Goal: Task Accomplishment & Management: Complete application form

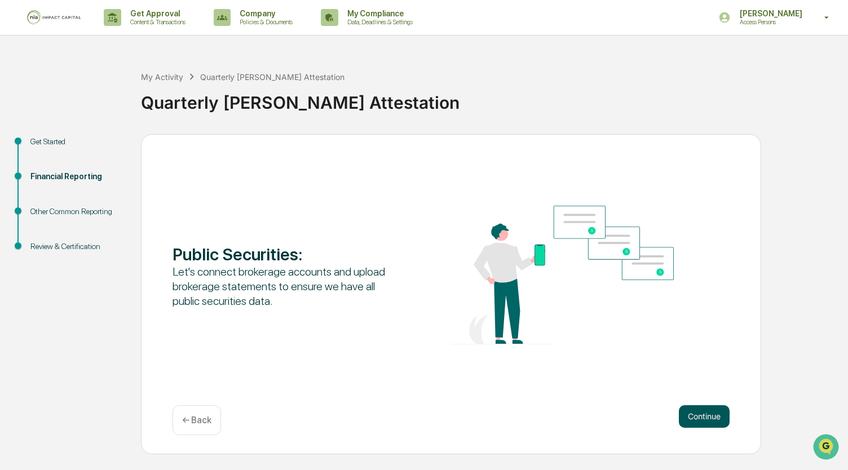
click at [716, 416] on button "Continue" at bounding box center [704, 417] width 51 height 23
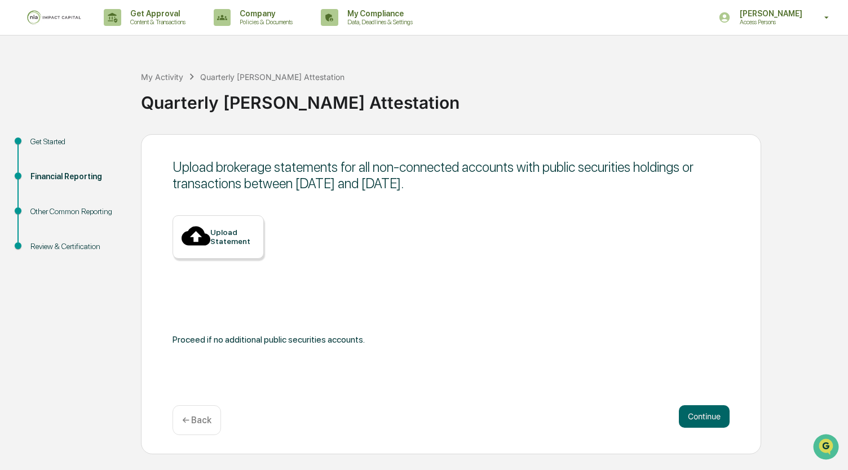
click at [212, 241] on div "Upload Statement" at bounding box center [232, 237] width 45 height 18
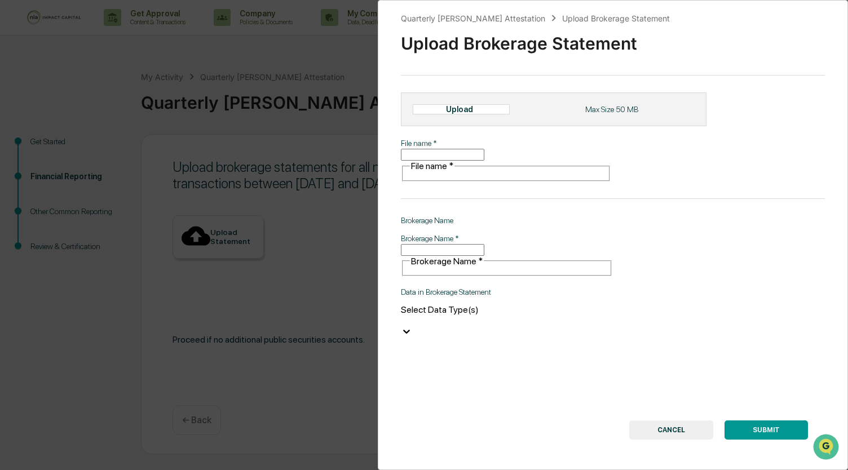
click at [428, 162] on div "File name   * File name   *" at bounding box center [506, 160] width 210 height 44
type input "**********"
click at [471, 244] on input "Brokerage Name   *" at bounding box center [442, 250] width 83 height 12
type input "*********"
click at [517, 309] on div "**********" at bounding box center [613, 235] width 470 height 470
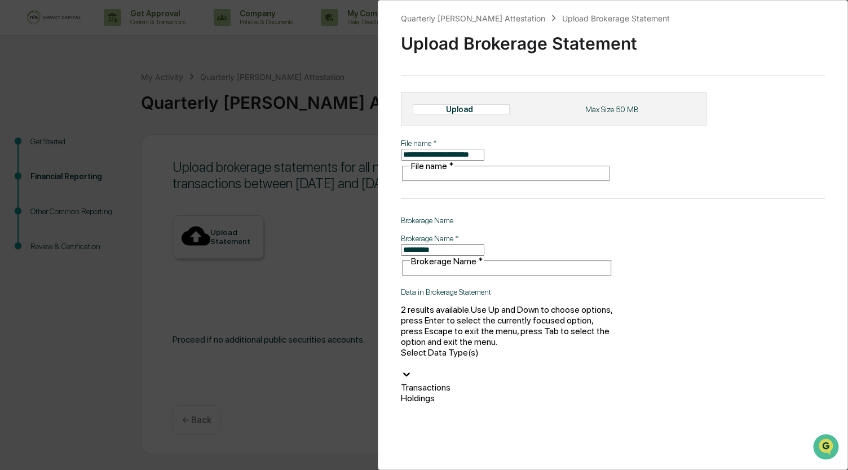
click at [530, 358] on div at bounding box center [507, 363] width 212 height 11
click at [488, 393] on div "Holdings" at bounding box center [507, 398] width 212 height 11
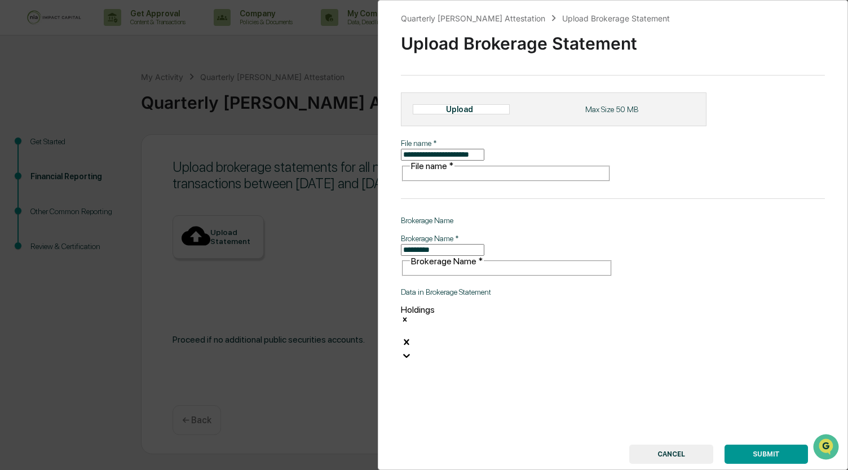
click at [472, 108] on div "Upload" at bounding box center [461, 109] width 97 height 10
type input "**********"
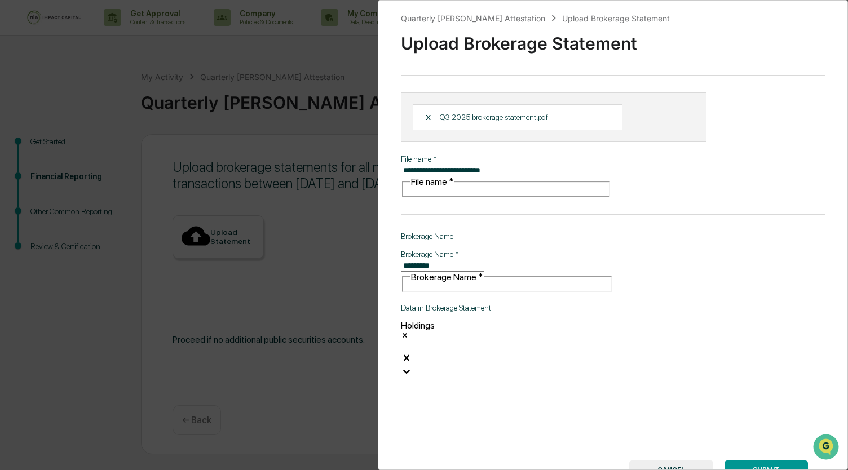
click at [772, 461] on button "SUBMIT" at bounding box center [766, 470] width 83 height 19
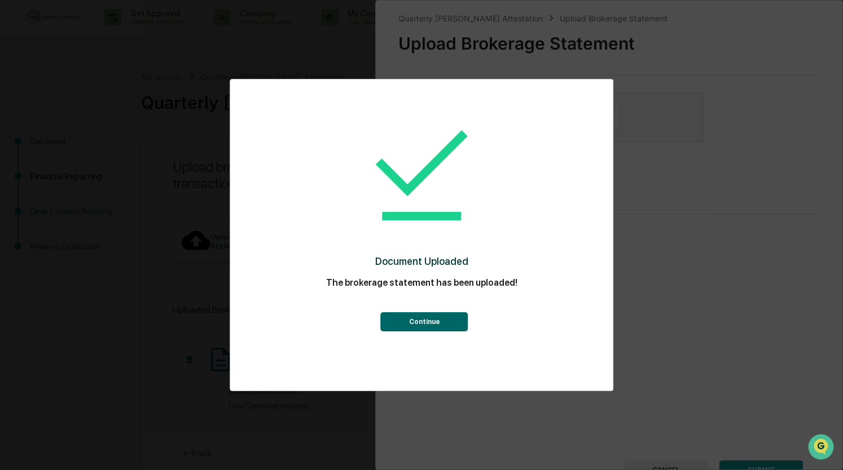
click at [408, 331] on button "Continue" at bounding box center [424, 322] width 87 height 19
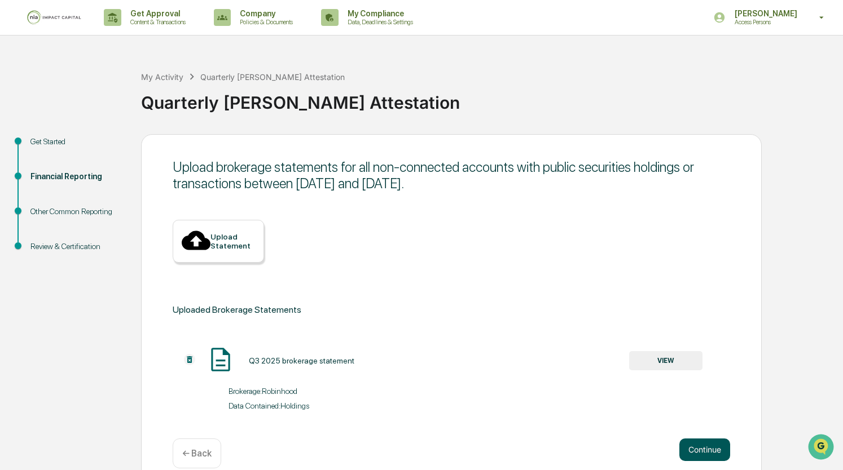
click at [713, 441] on button "Continue" at bounding box center [704, 450] width 51 height 23
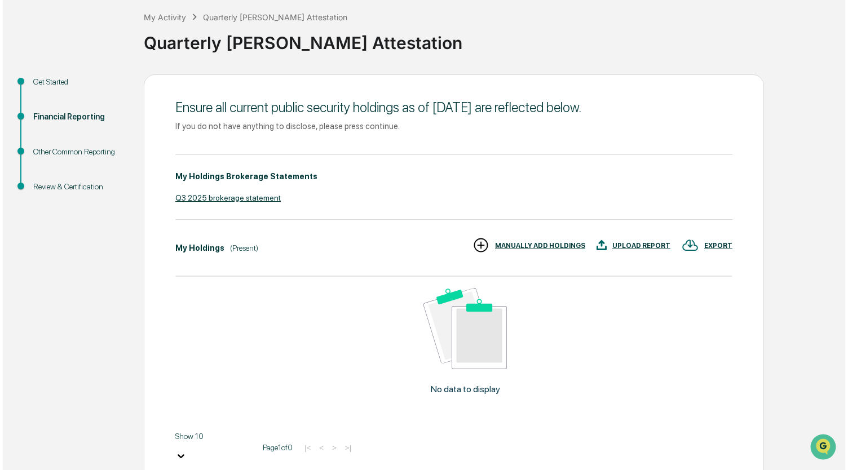
scroll to position [104, 0]
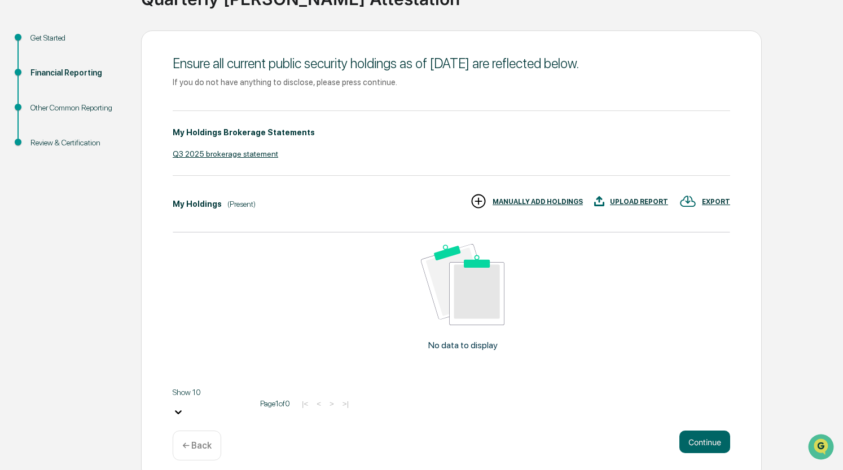
click at [648, 202] on div "UPLOAD REPORT" at bounding box center [639, 202] width 58 height 8
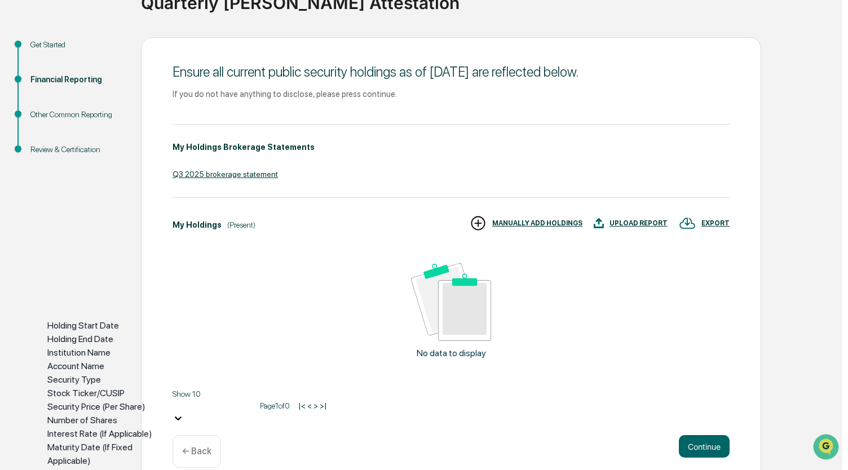
scroll to position [8, 0]
click at [161, 414] on div "Number of Shares" at bounding box center [108, 421] width 123 height 14
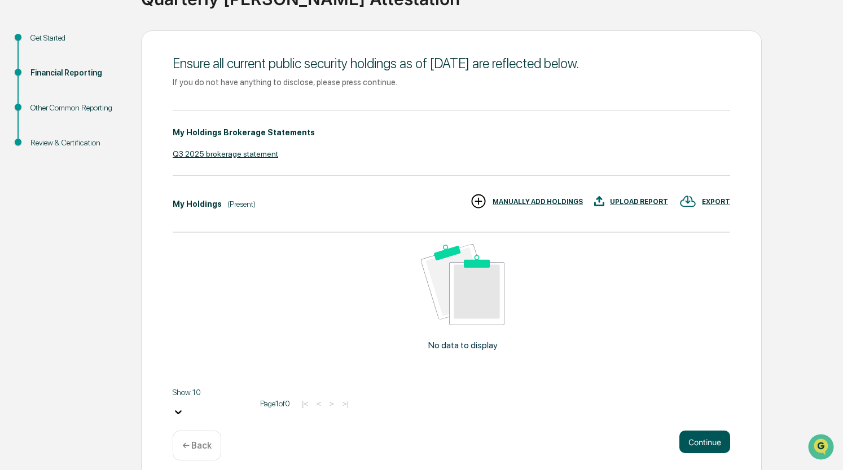
click at [718, 434] on button "Continue" at bounding box center [704, 442] width 51 height 23
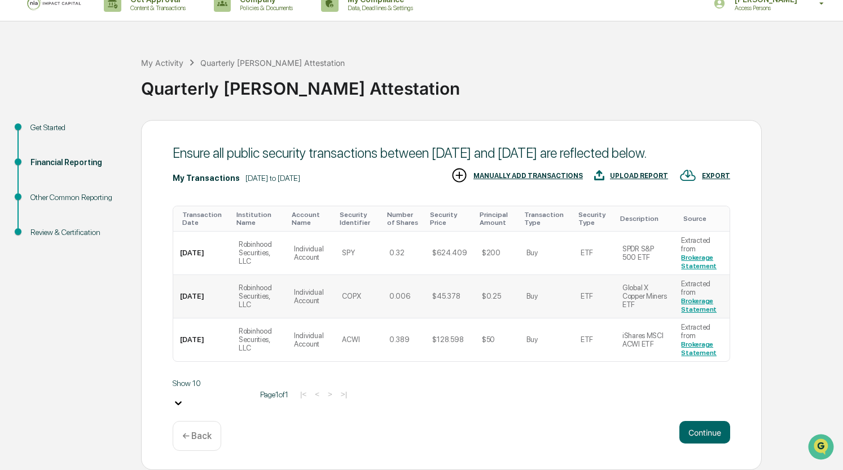
scroll to position [26, 0]
click at [698, 430] on button "Continue" at bounding box center [704, 432] width 51 height 23
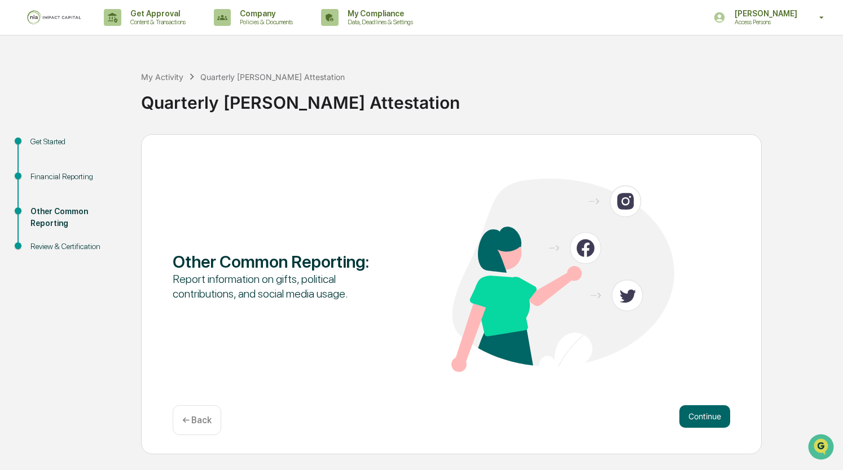
scroll to position [0, 0]
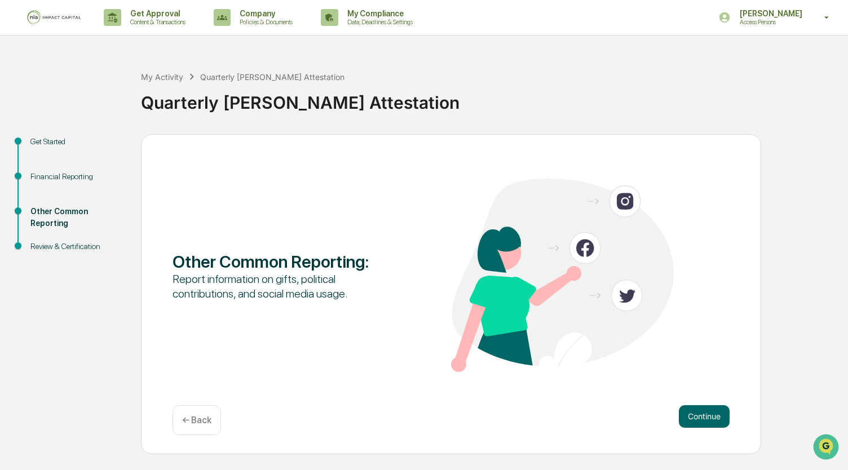
click at [208, 416] on p "← Back" at bounding box center [196, 420] width 29 height 11
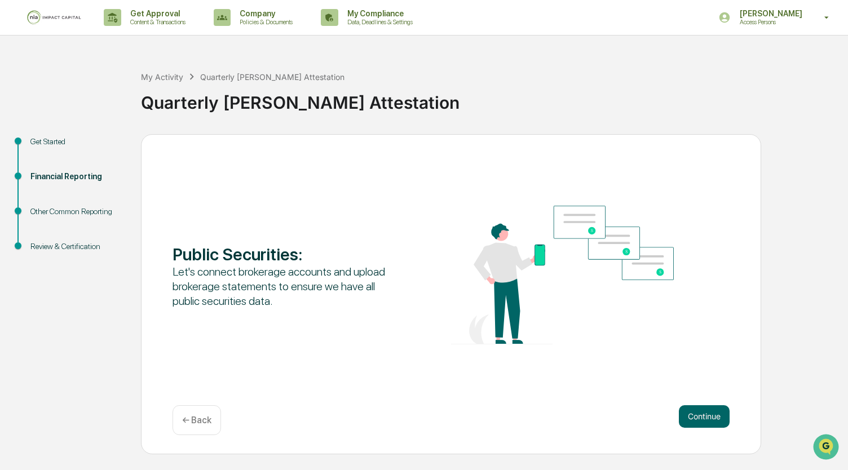
click at [721, 403] on div "Public Securities : Let's connect brokerage accounts and upload brokerage state…" at bounding box center [451, 294] width 621 height 320
click at [720, 408] on button "Continue" at bounding box center [704, 417] width 51 height 23
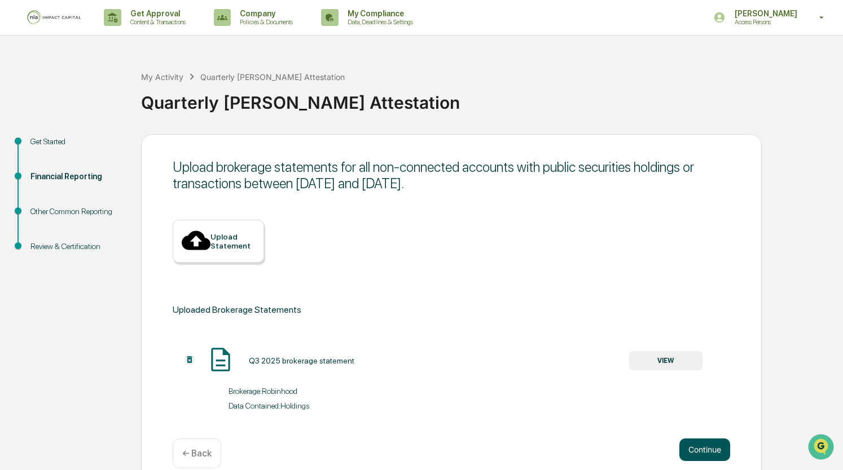
scroll to position [6, 0]
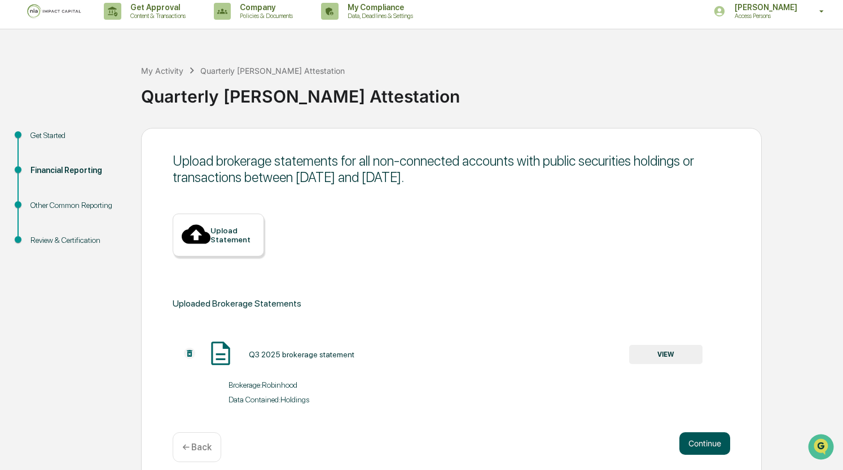
click at [716, 433] on button "Continue" at bounding box center [704, 444] width 51 height 23
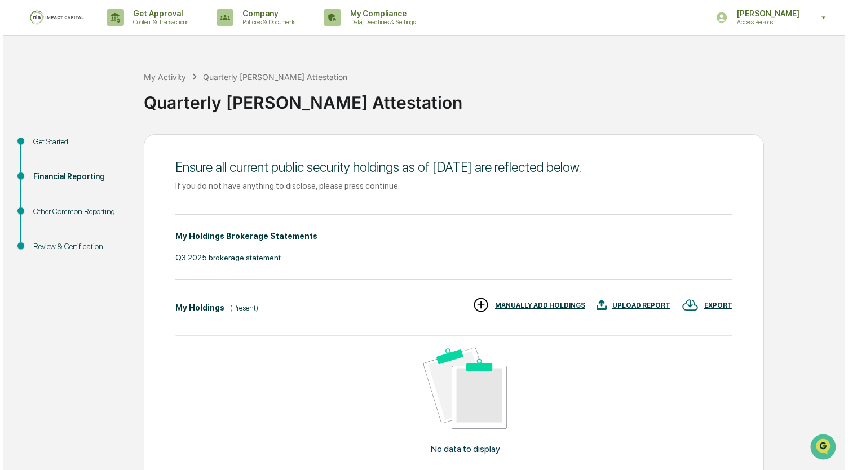
scroll to position [104, 0]
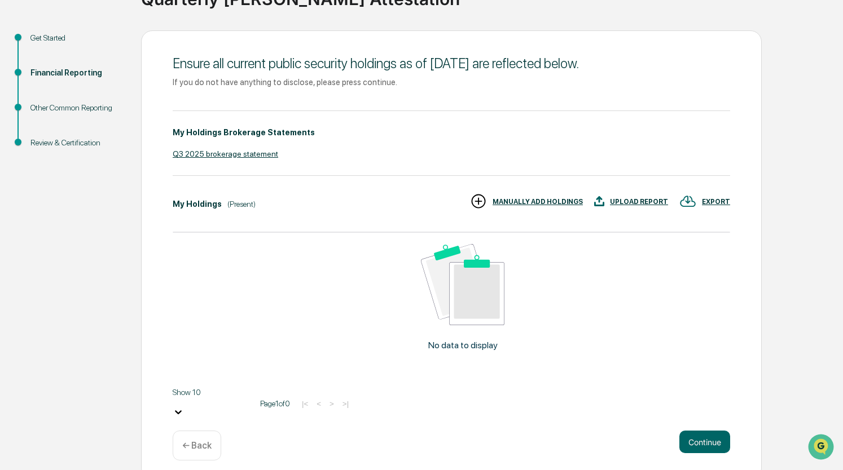
click at [562, 197] on div "MANUALLY ADD HOLDINGS" at bounding box center [526, 202] width 113 height 19
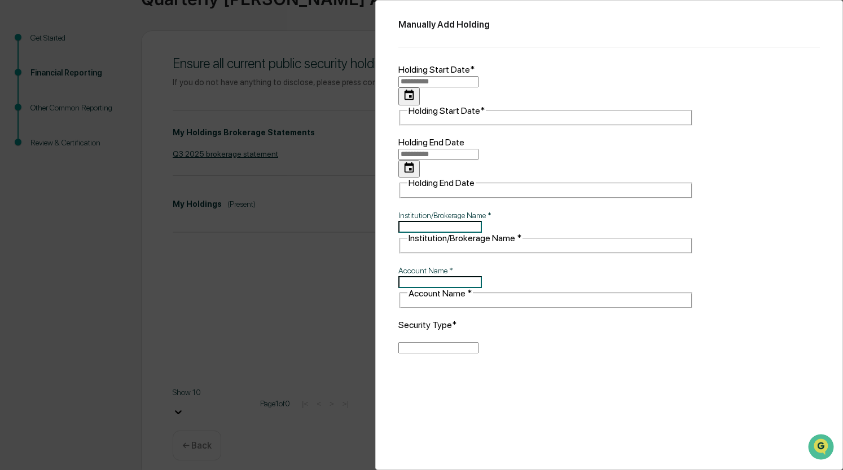
click at [328, 318] on div "Manually Add Holding Holding Start Date* Holding Start Date* Holding End Date H…" at bounding box center [421, 235] width 843 height 470
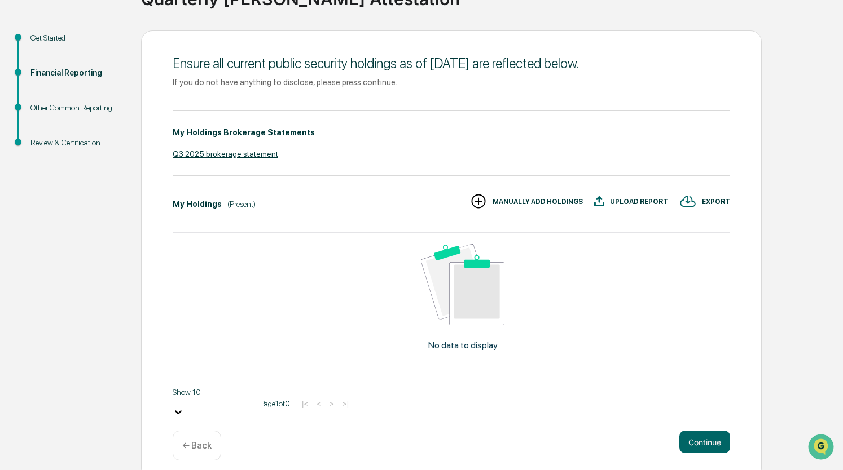
click at [652, 201] on div "UPLOAD REPORT" at bounding box center [639, 202] width 58 height 8
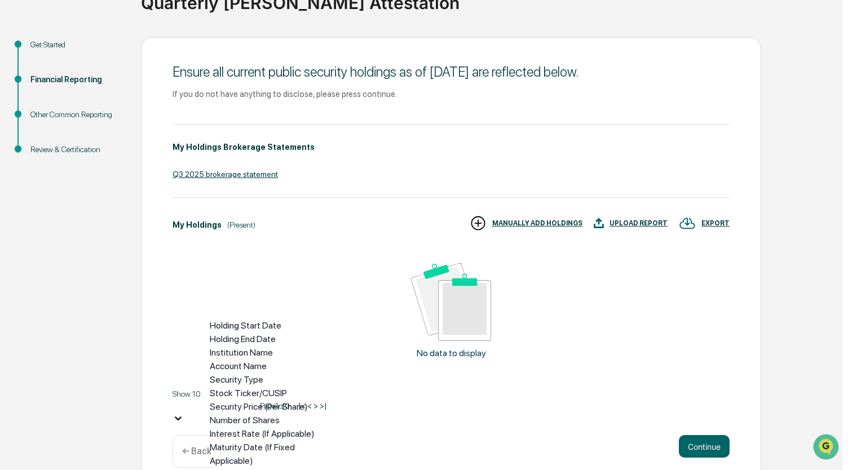
scroll to position [8, 0]
click at [289, 319] on div "Holding Start Date" at bounding box center [271, 326] width 123 height 14
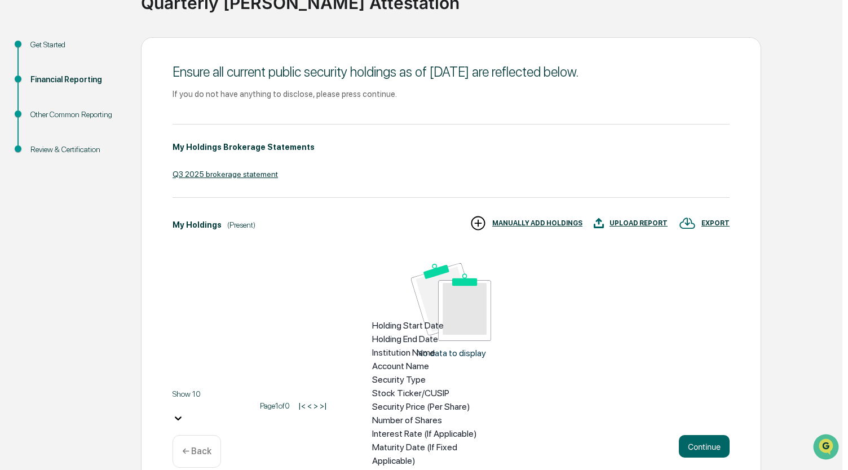
click at [446, 333] on div "Holding End Date" at bounding box center [433, 340] width 123 height 14
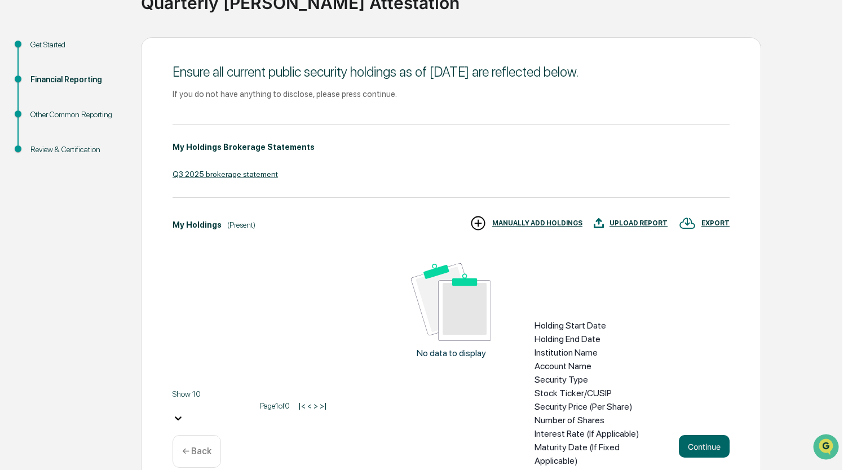
click at [599, 387] on div "Stock Ticker/CUSIP" at bounding box center [596, 394] width 123 height 14
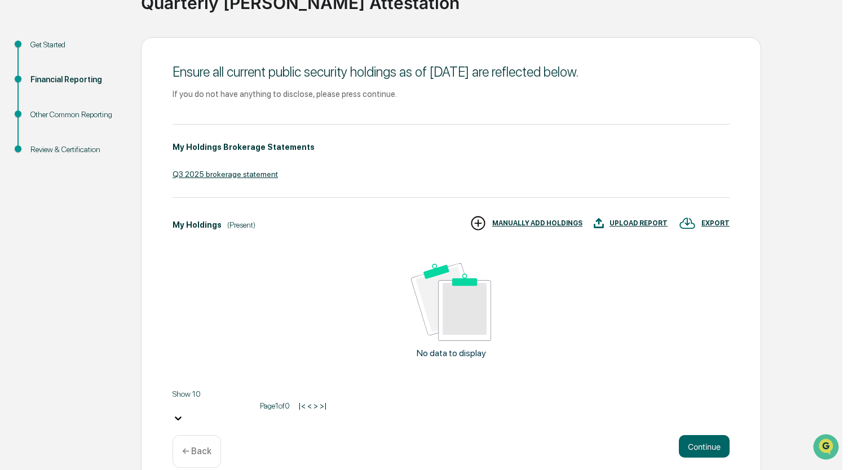
scroll to position [0, 497]
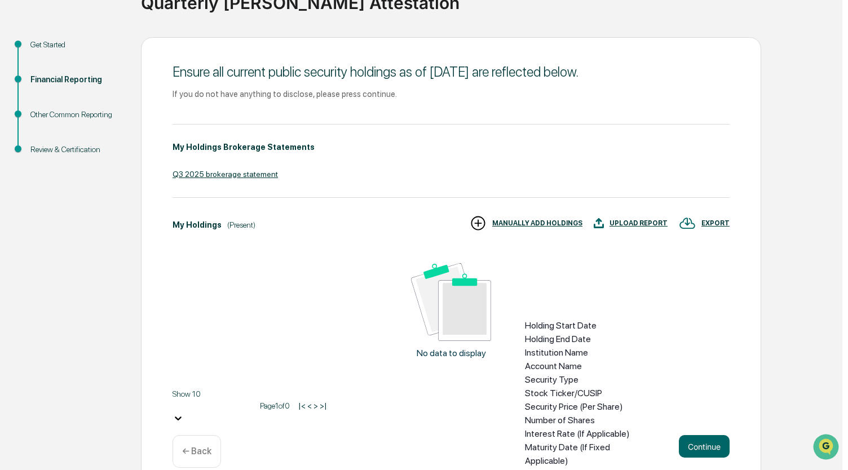
scroll to position [8, 0]
click at [606, 414] on div "Number of Shares" at bounding box center [586, 421] width 123 height 14
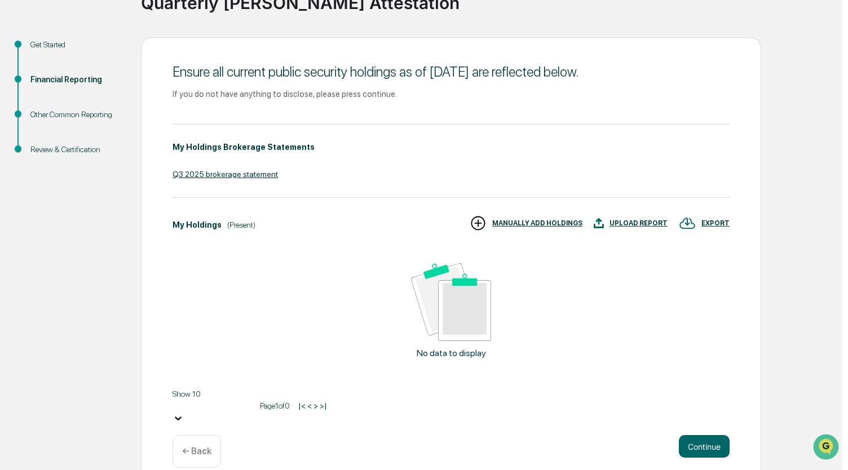
scroll to position [0, 681]
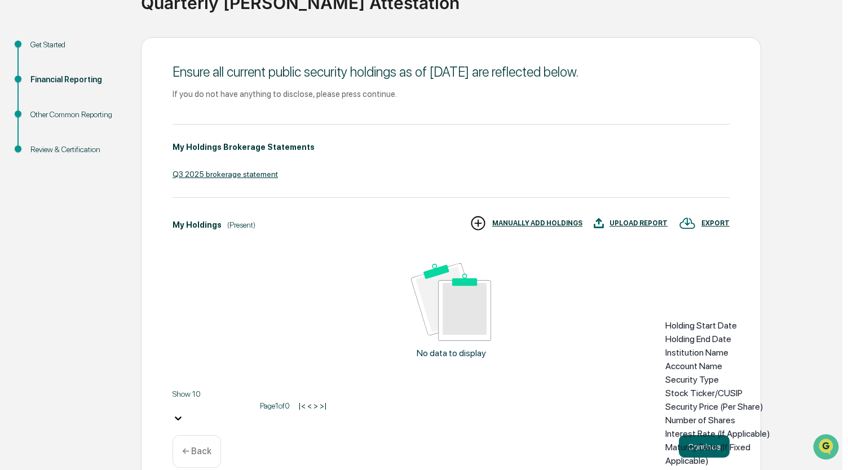
scroll to position [8, 0]
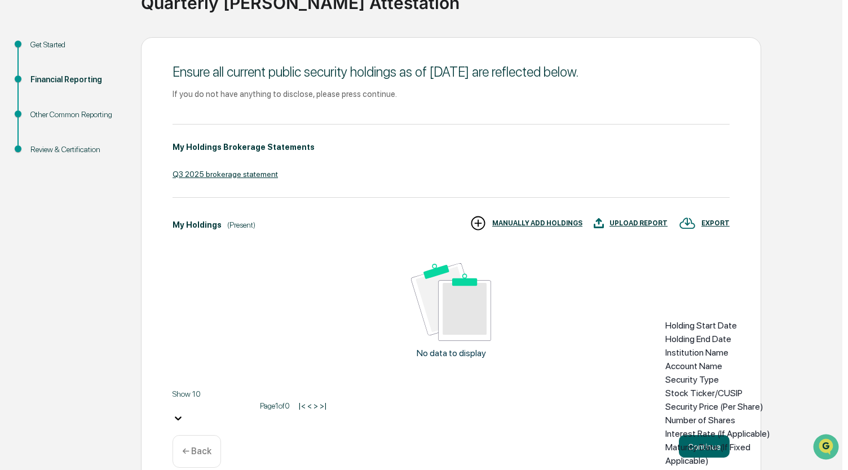
scroll to position [0, 0]
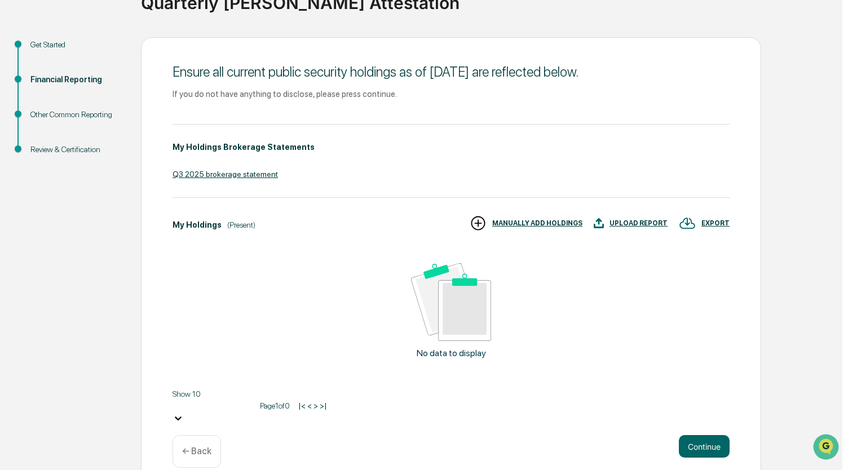
scroll to position [0, 681]
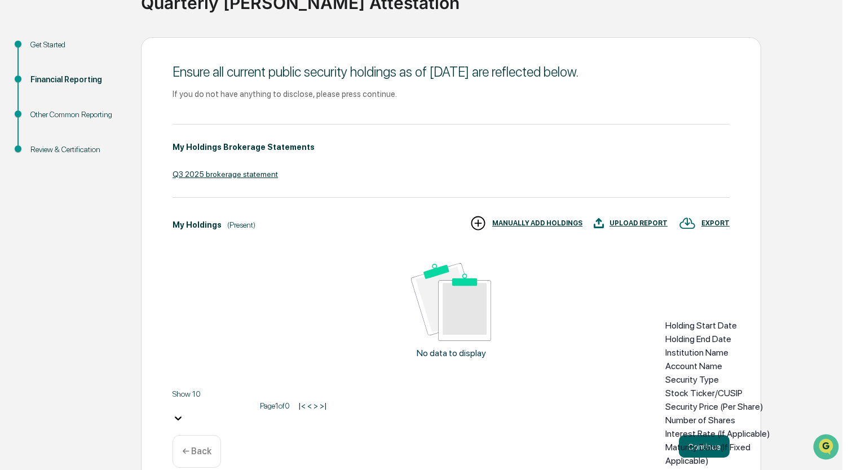
click at [737, 414] on div "Number of Shares" at bounding box center [727, 421] width 123 height 14
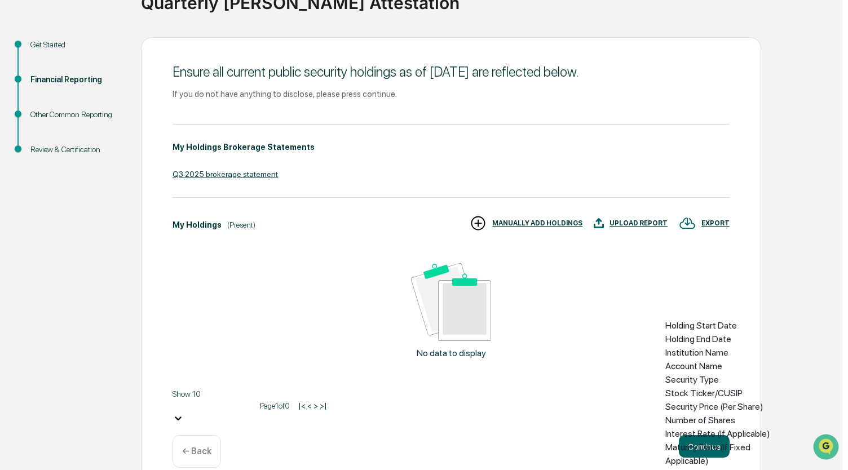
click at [731, 346] on div "Institution Name" at bounding box center [727, 353] width 123 height 14
click at [734, 414] on div "Number of Shares" at bounding box center [727, 421] width 123 height 14
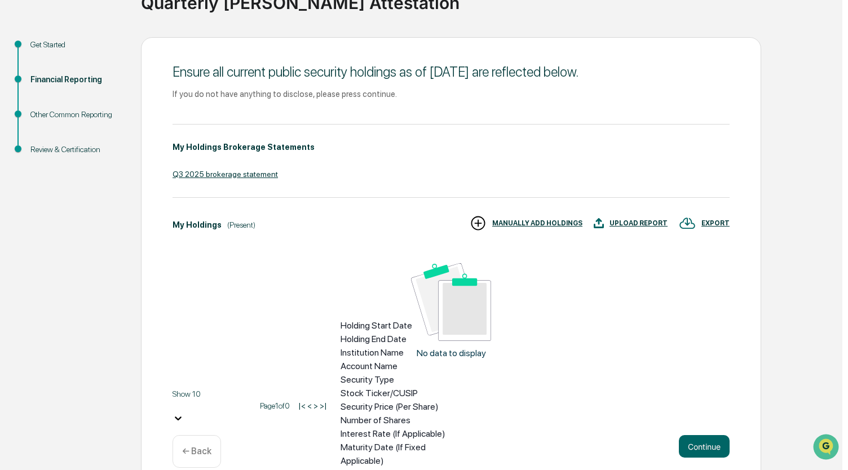
click at [426, 414] on div "Number of Shares" at bounding box center [402, 421] width 123 height 14
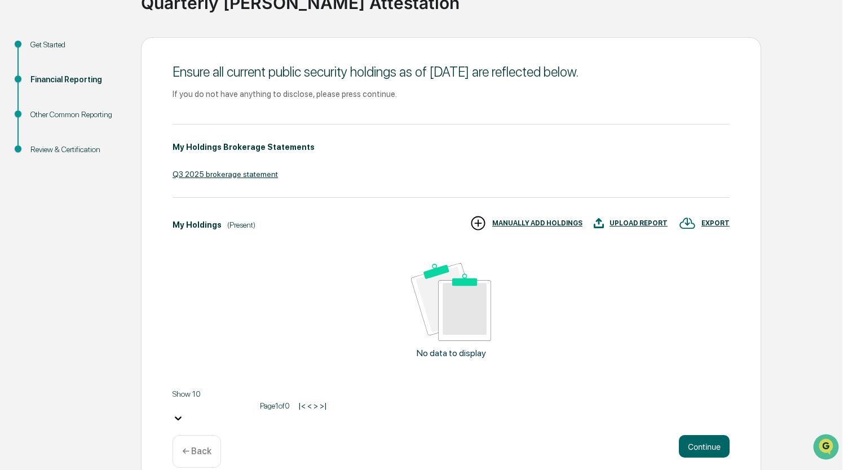
scroll to position [0, 438]
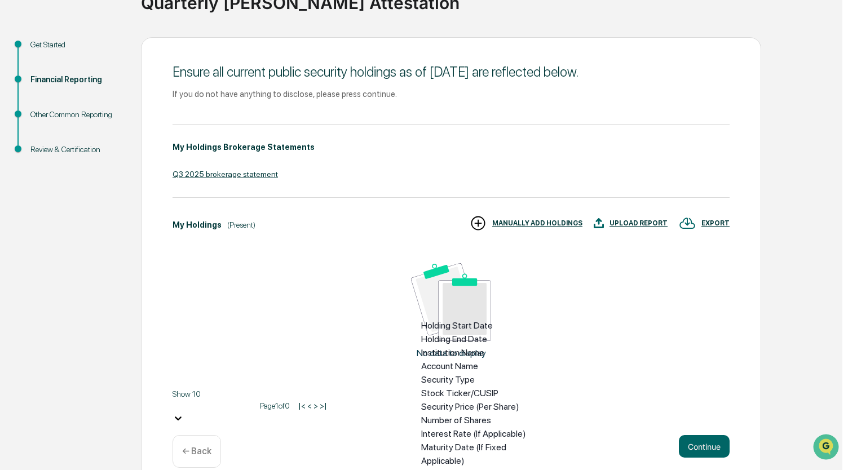
scroll to position [0, 0]
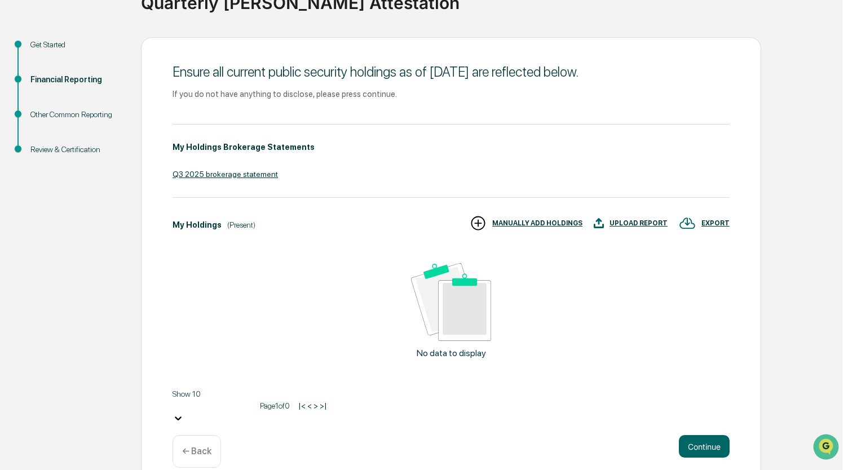
scroll to position [56, 0]
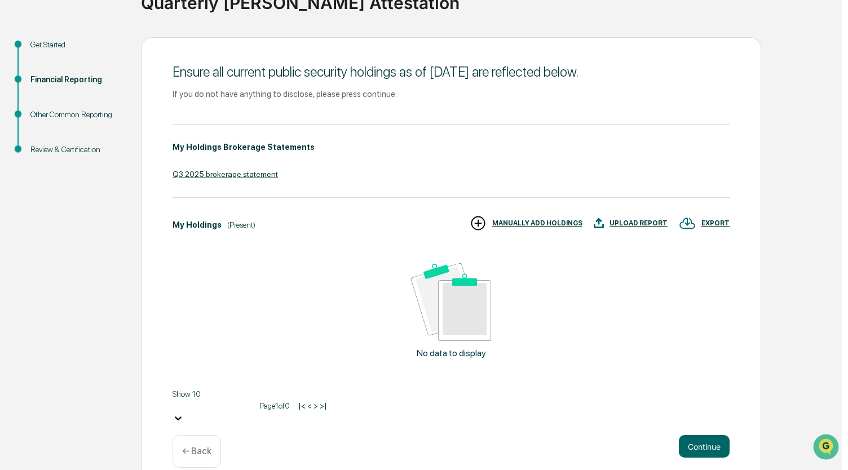
type input "**********"
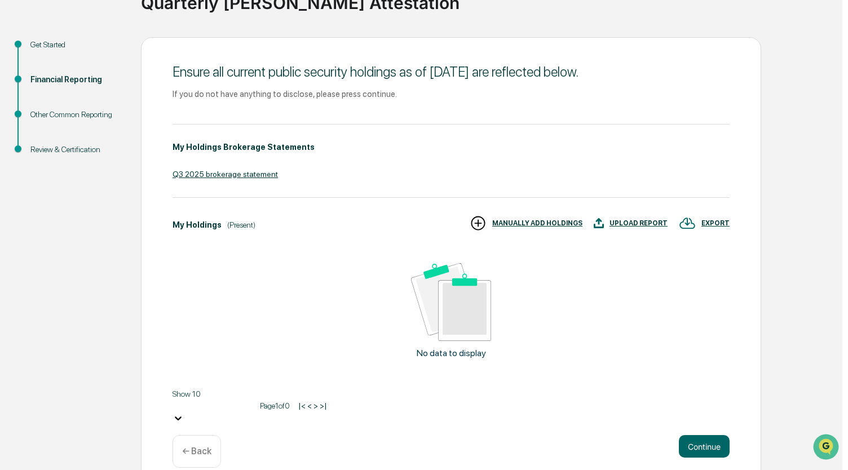
drag, startPoint x: 354, startPoint y: 171, endPoint x: 355, endPoint y: 329, distance: 158.5
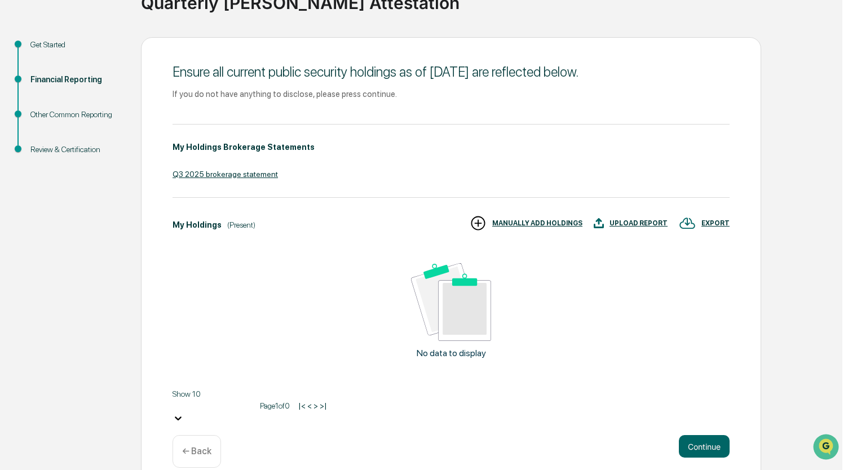
type input "**********"
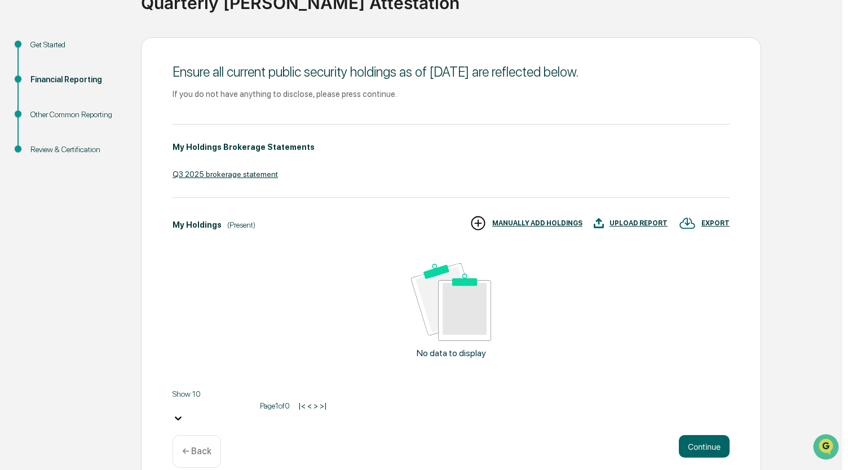
type input "**********"
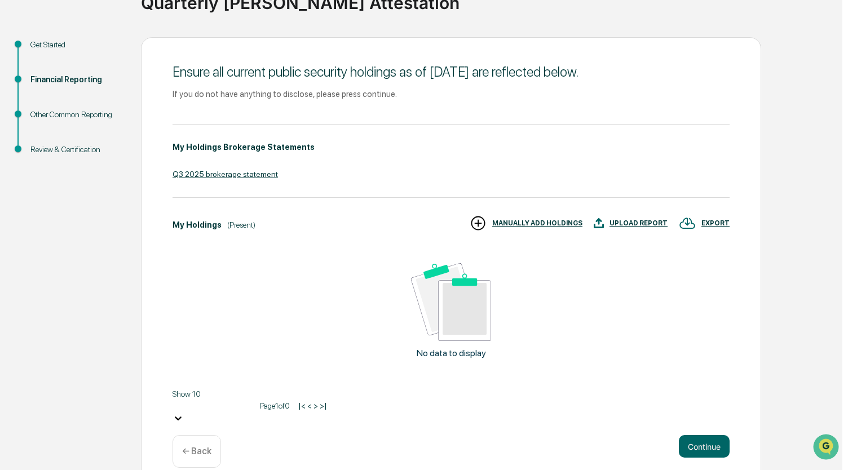
type input "**********"
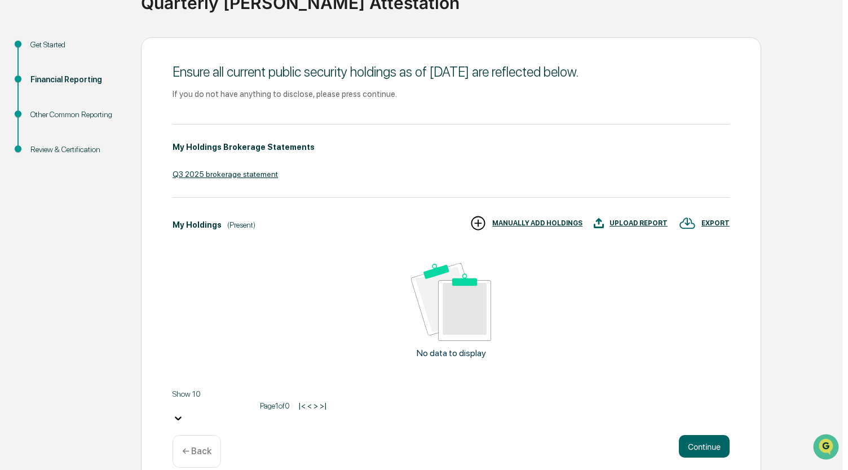
type input "**********"
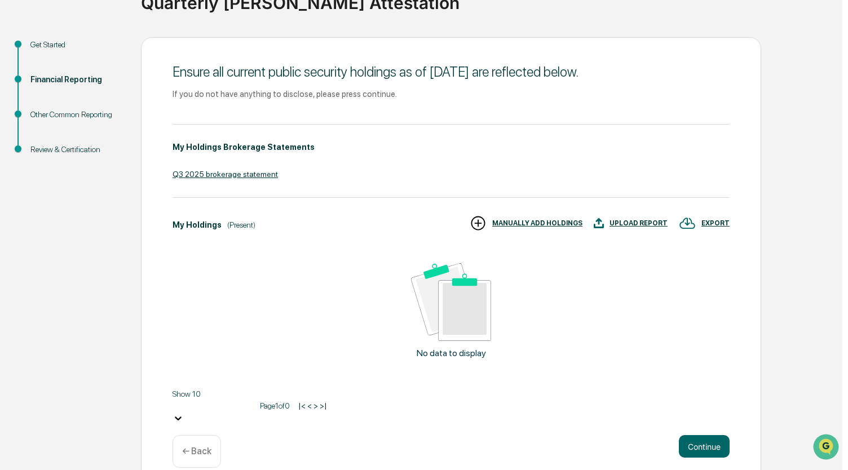
type input "**********"
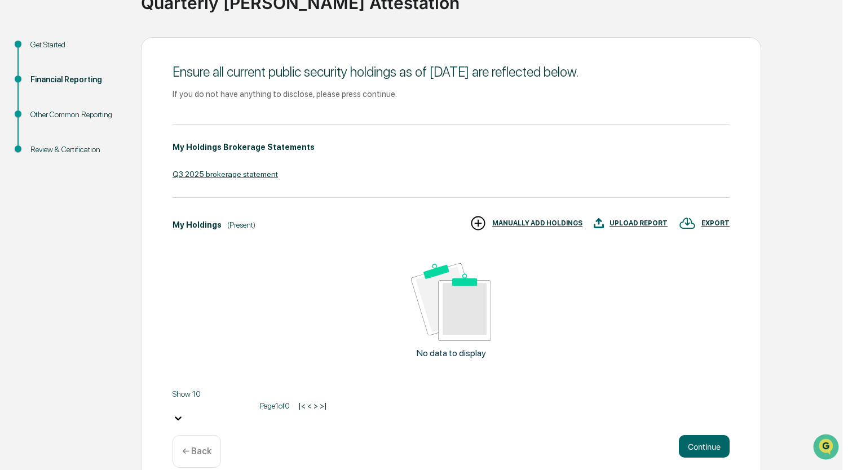
type input "**********"
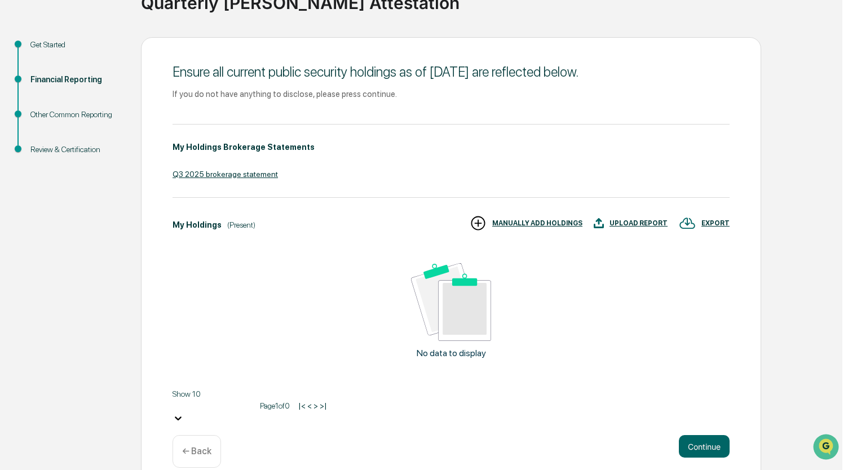
type input "**********"
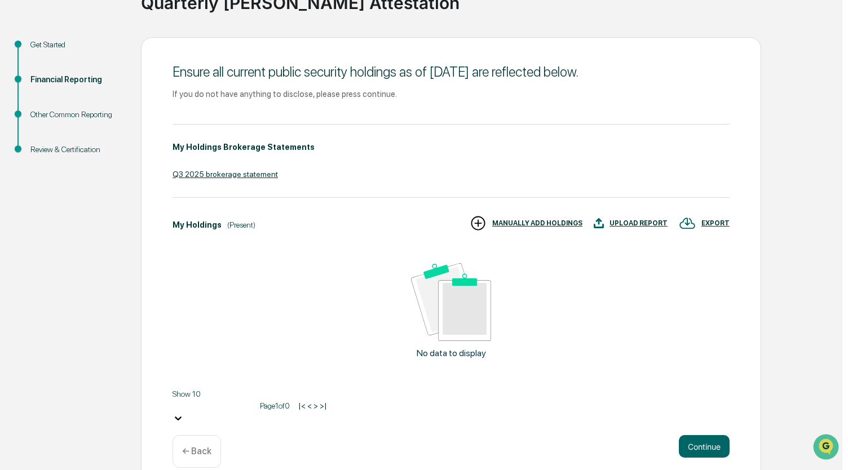
type input "**********"
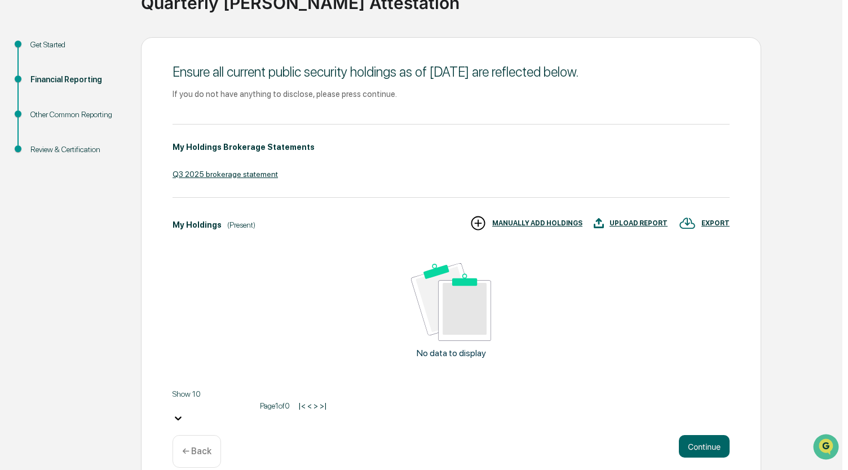
drag, startPoint x: 513, startPoint y: 272, endPoint x: 544, endPoint y: 270, distance: 30.5
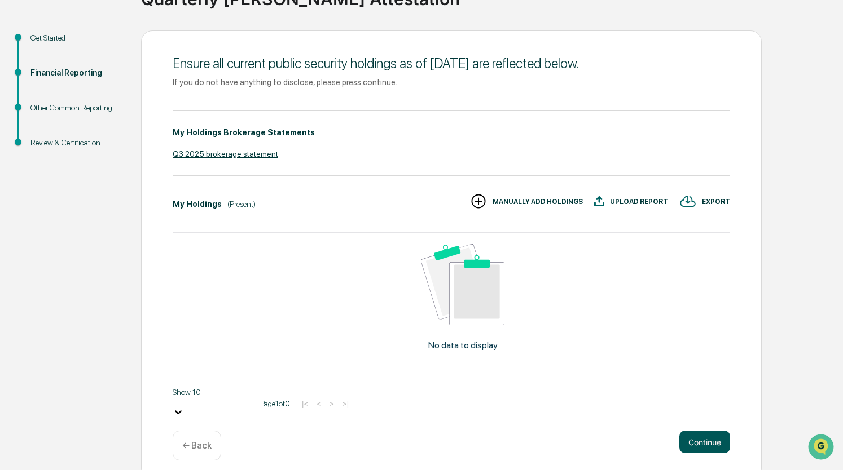
click at [705, 436] on button "Continue" at bounding box center [704, 442] width 51 height 23
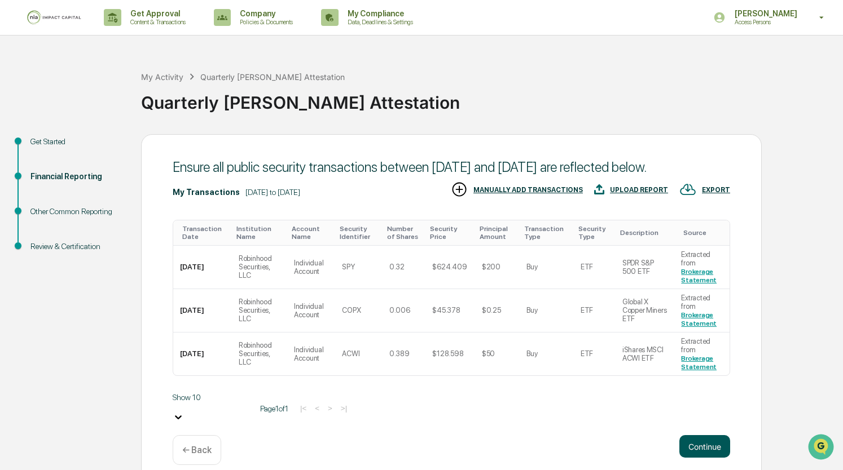
click at [719, 455] on button "Continue" at bounding box center [704, 447] width 51 height 23
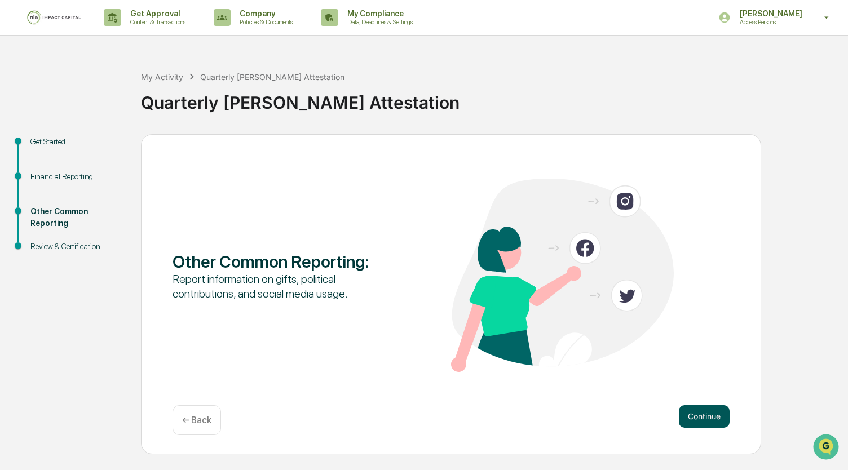
click at [714, 421] on button "Continue" at bounding box center [704, 417] width 51 height 23
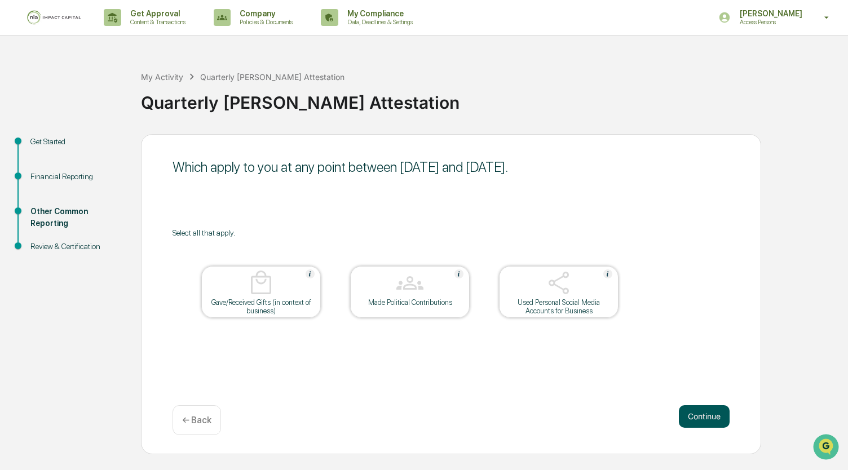
click at [714, 420] on button "Continue" at bounding box center [704, 417] width 51 height 23
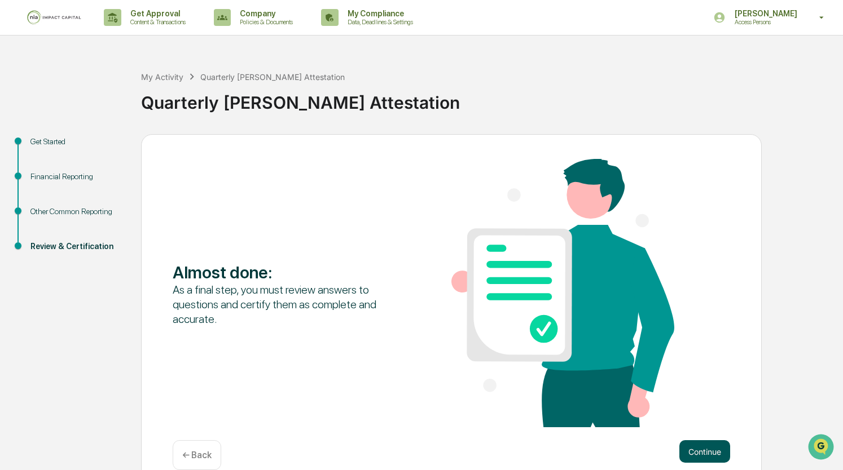
click at [715, 450] on button "Continue" at bounding box center [704, 452] width 51 height 23
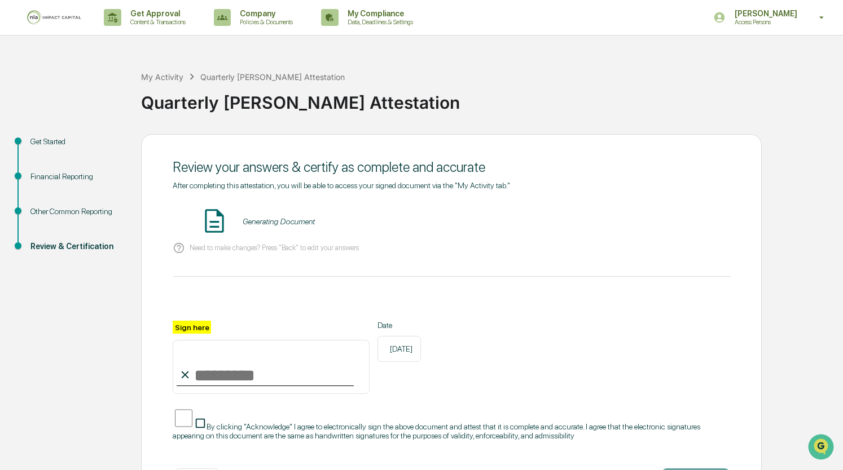
click at [230, 377] on input "Sign here" at bounding box center [271, 367] width 197 height 54
type input "**********"
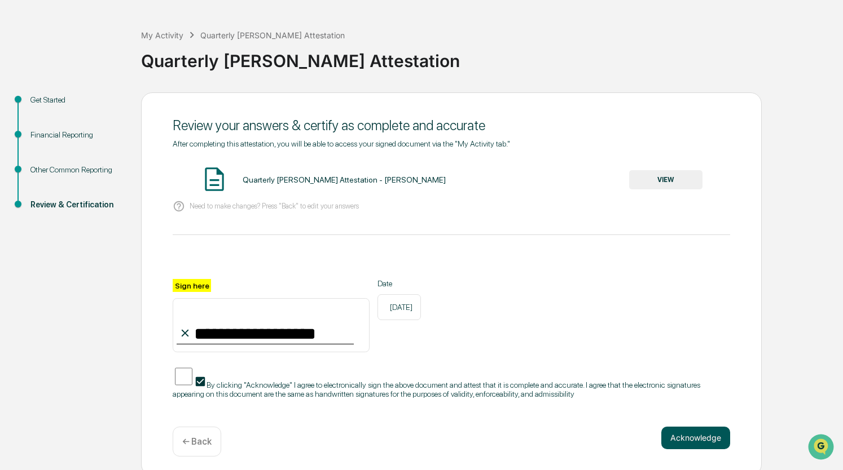
click at [684, 435] on button "Acknowledge" at bounding box center [695, 438] width 69 height 23
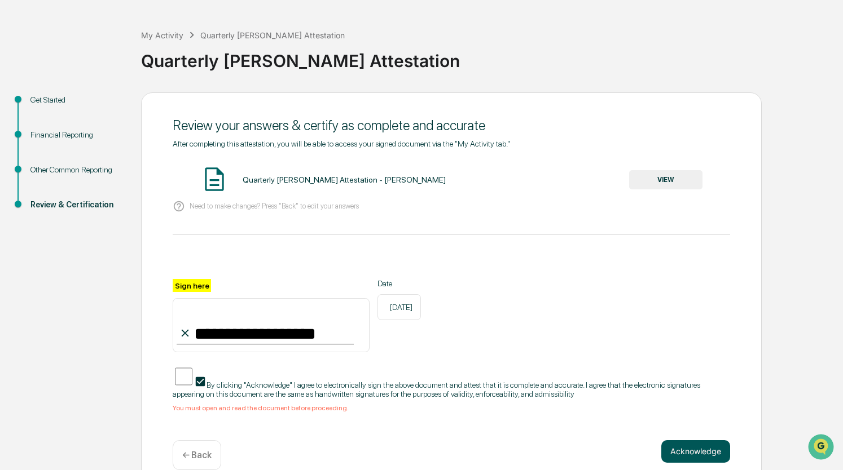
click at [688, 444] on button "Acknowledge" at bounding box center [695, 452] width 69 height 23
click at [662, 180] on button "VIEW" at bounding box center [665, 179] width 73 height 19
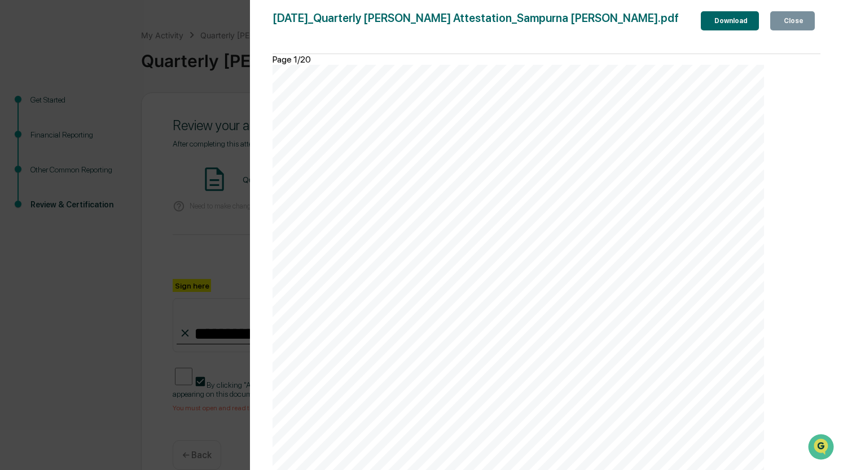
scroll to position [789, 0]
